Goal: Communication & Community: Participate in discussion

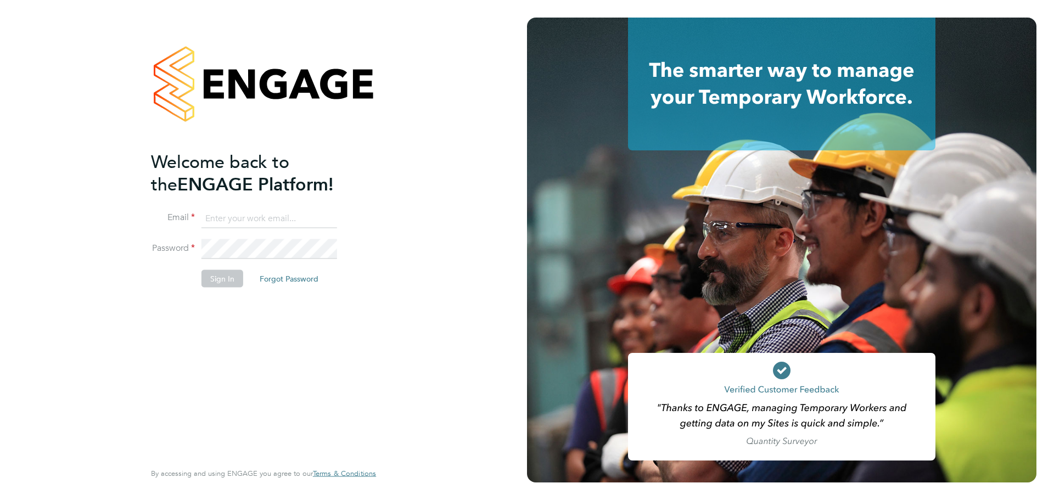
type input "[PERSON_NAME][EMAIL_ADDRESS][DOMAIN_NAME]"
click at [224, 277] on button "Sign In" at bounding box center [222, 278] width 42 height 18
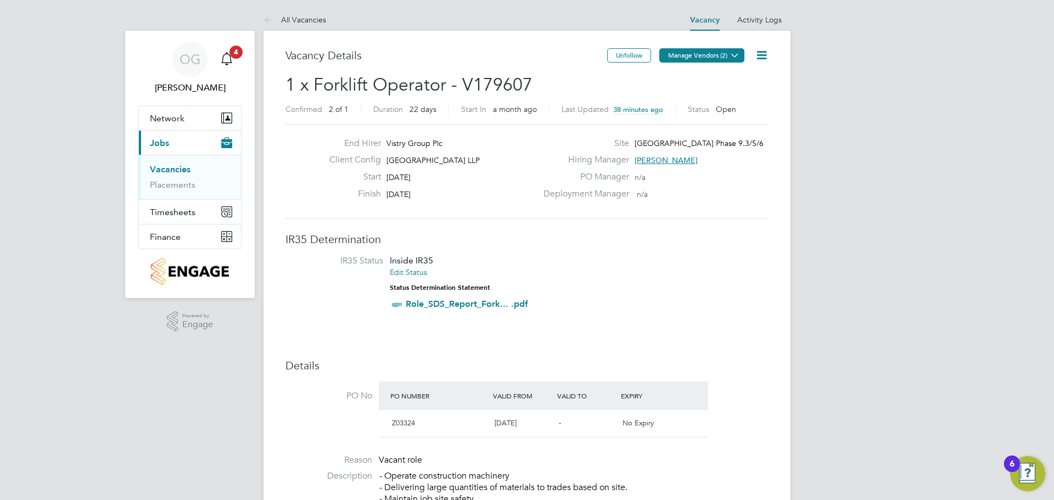
click at [707, 59] on button "Manage Vendors (2)" at bounding box center [701, 55] width 85 height 14
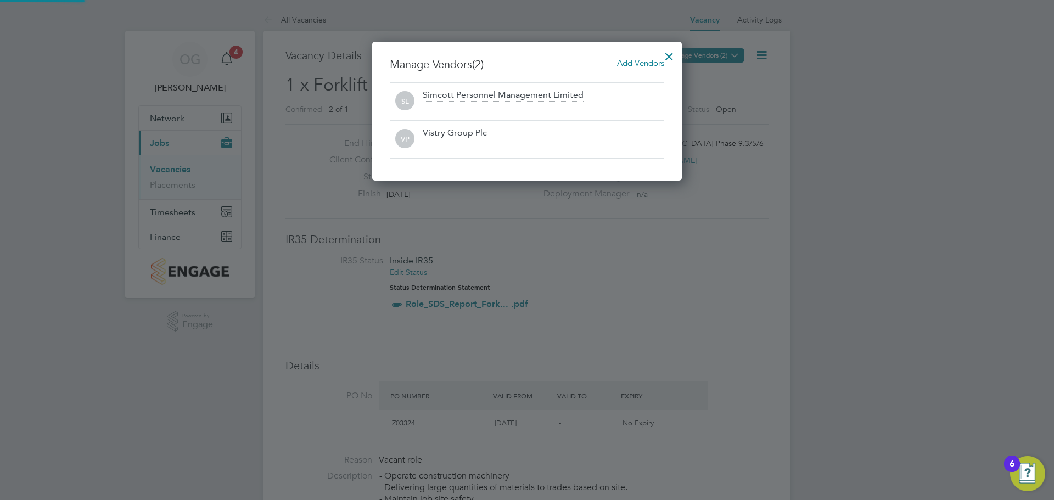
scroll to position [139, 310]
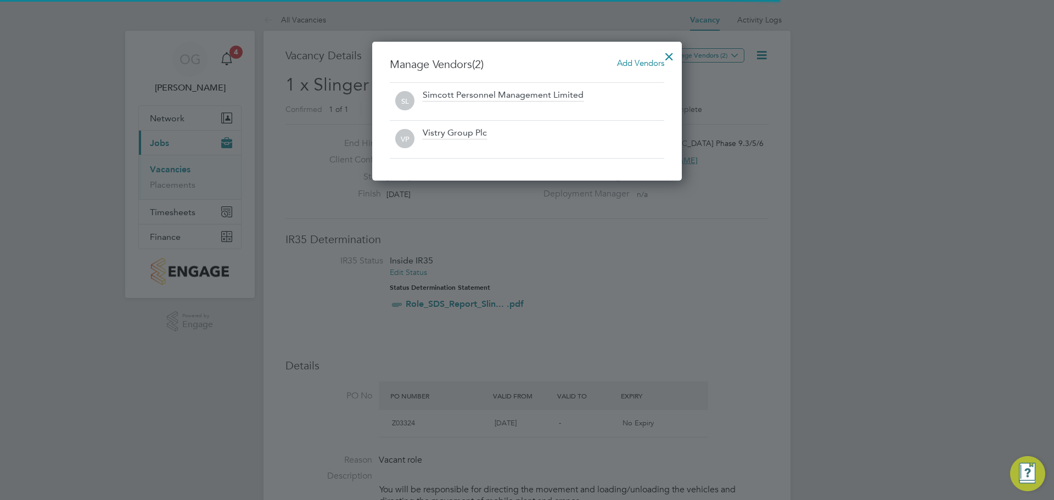
scroll to position [5, 5]
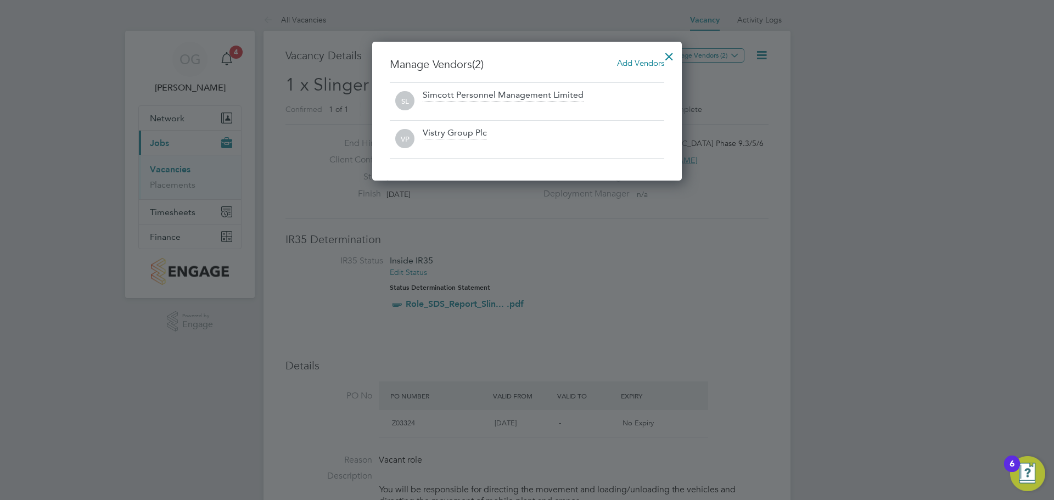
click at [671, 55] on div at bounding box center [669, 54] width 20 height 20
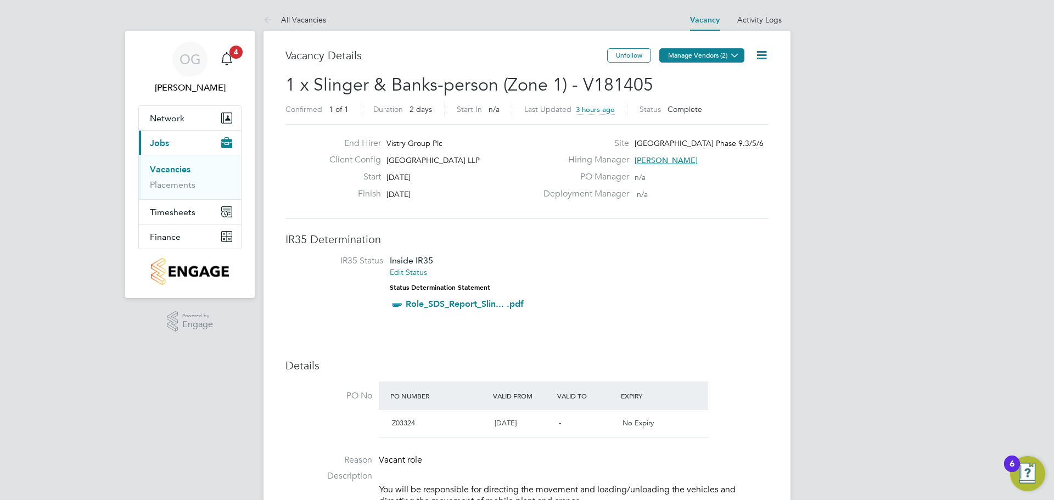
click at [739, 57] on icon at bounding box center [734, 55] width 8 height 8
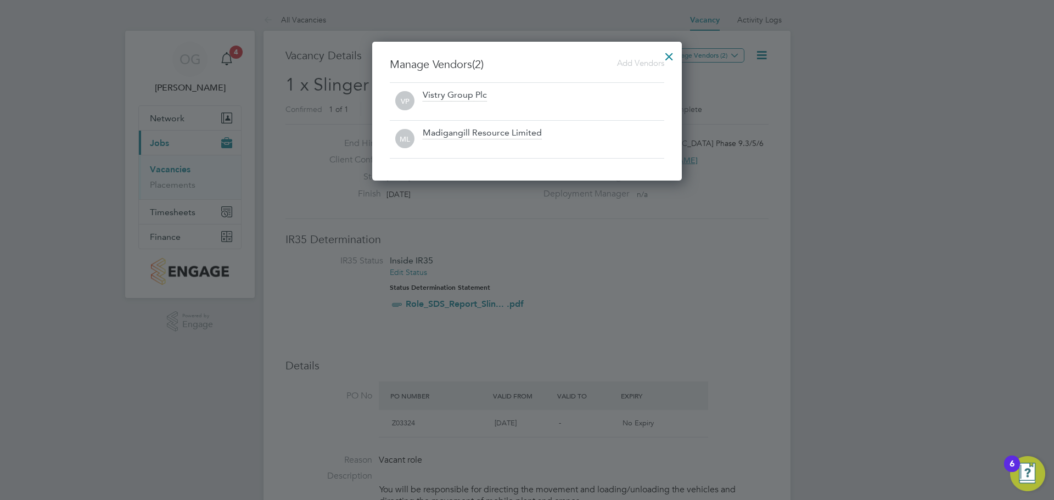
click at [675, 53] on div at bounding box center [669, 54] width 20 height 20
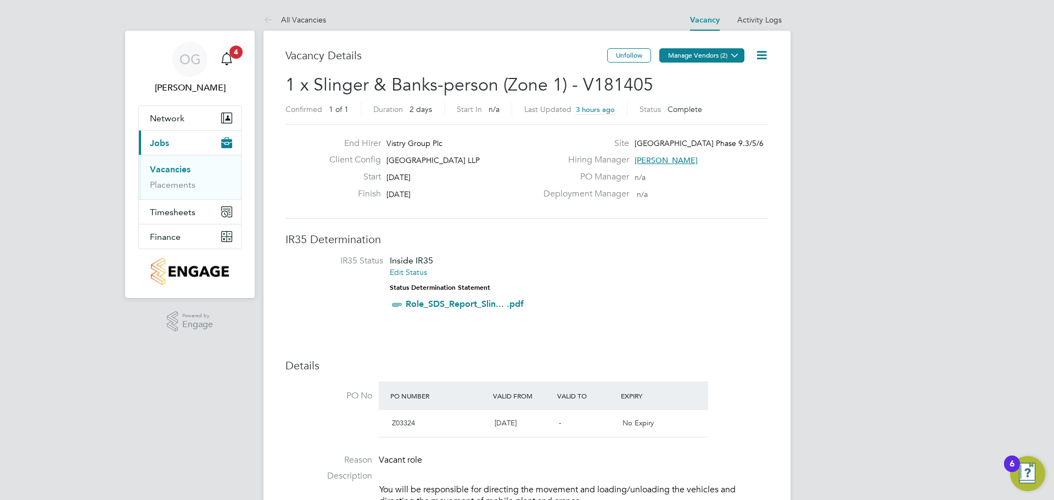
click at [700, 54] on button "Manage Vendors (2)" at bounding box center [701, 55] width 85 height 14
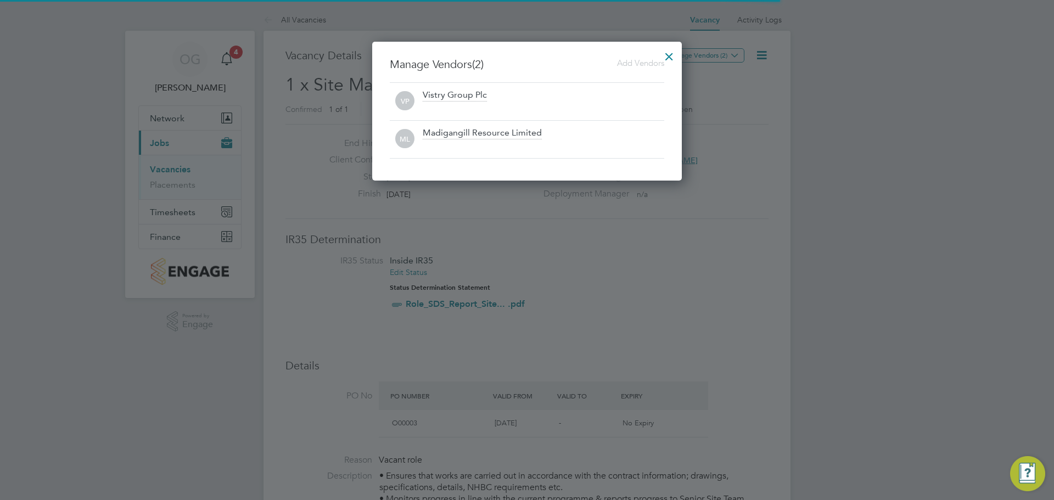
scroll to position [32, 77]
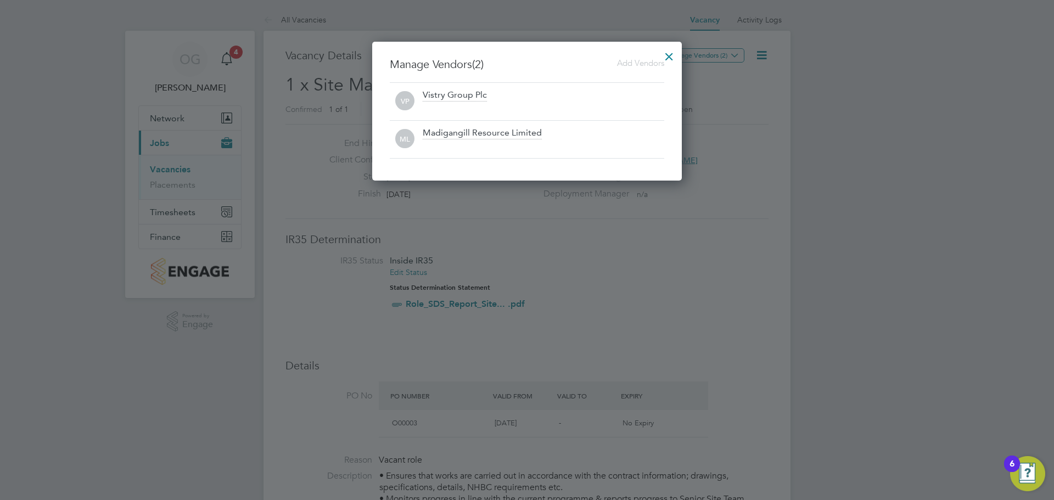
click at [667, 59] on div at bounding box center [669, 54] width 20 height 20
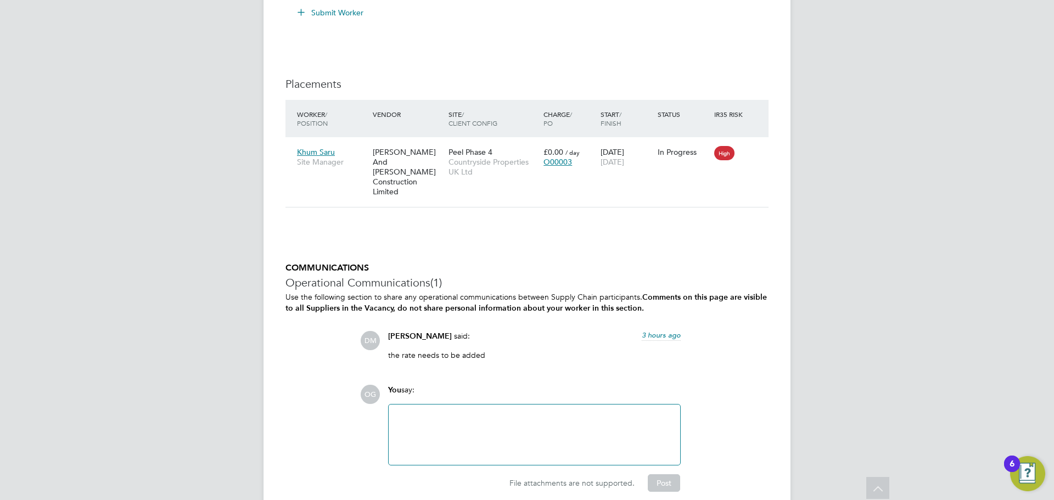
drag, startPoint x: 480, startPoint y: 418, endPoint x: 477, endPoint y: 412, distance: 6.4
click at [480, 417] on div at bounding box center [534, 434] width 278 height 47
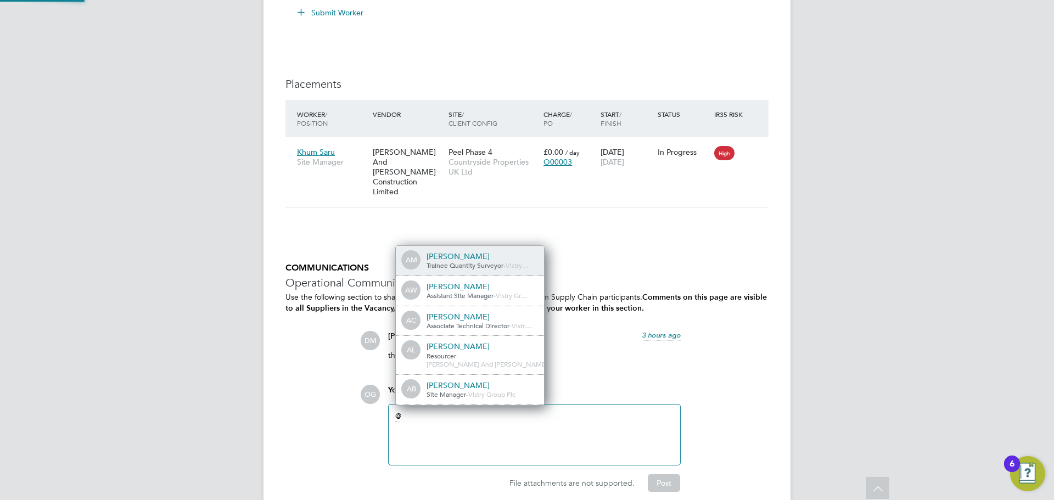
scroll to position [5, 5]
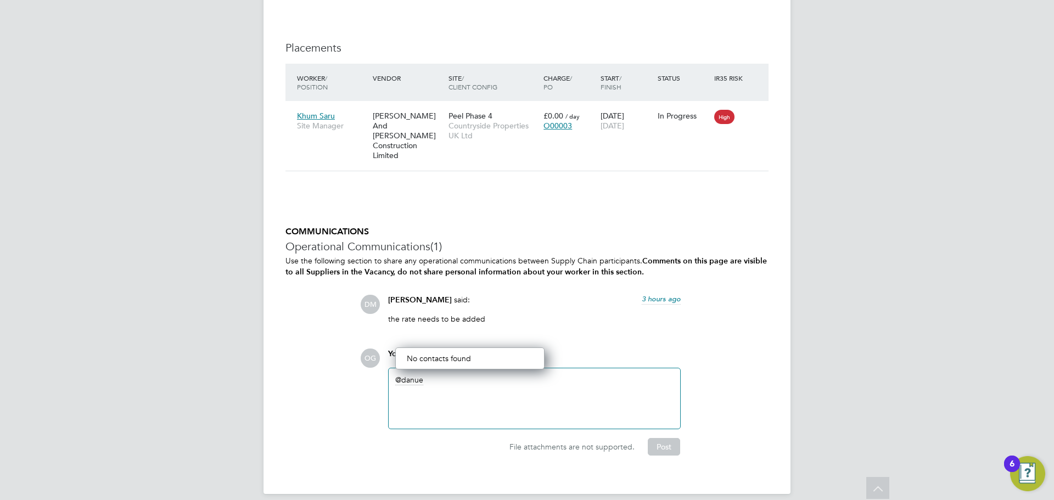
click at [428, 375] on div "danue" at bounding box center [534, 398] width 278 height 47
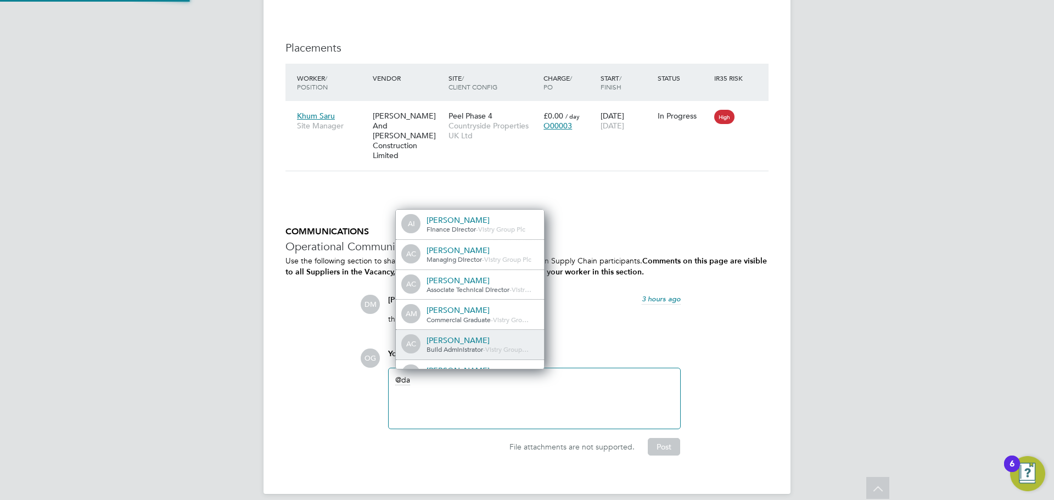
scroll to position [0, 0]
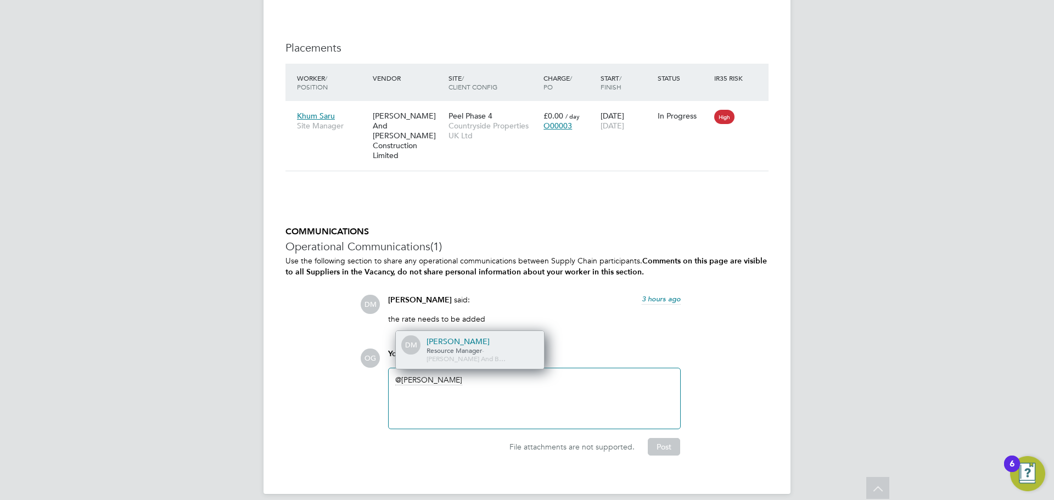
click at [466, 346] on span "Resource Manager" at bounding box center [453, 350] width 55 height 9
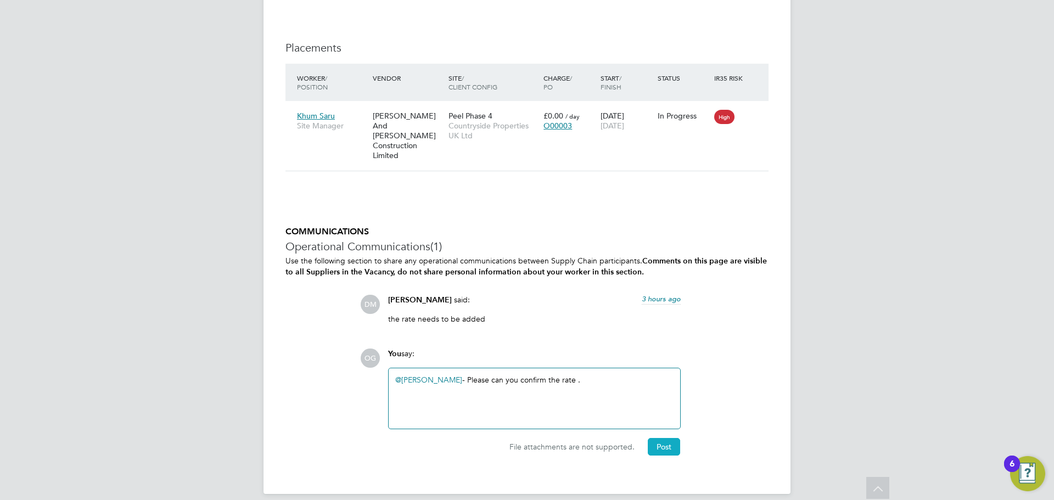
click at [662, 438] on button "Post" at bounding box center [664, 447] width 32 height 18
